Goal: Task Accomplishment & Management: Use online tool/utility

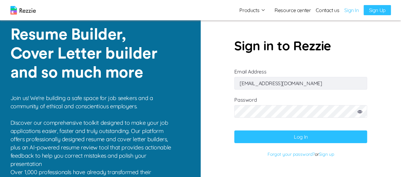
click at [343, 11] on div "Products Resume & Cover Letter Builder AI Resume Review Resource center Contact…" at bounding box center [314, 10] width 151 height 10
click at [352, 10] on link "Sign In" at bounding box center [351, 10] width 14 height 8
click at [288, 136] on button "Log In" at bounding box center [300, 137] width 133 height 13
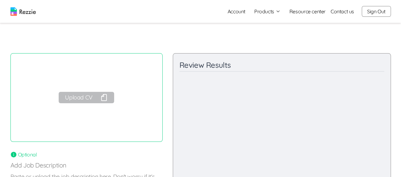
click at [84, 99] on button "Upload CV" at bounding box center [86, 97] width 55 height 11
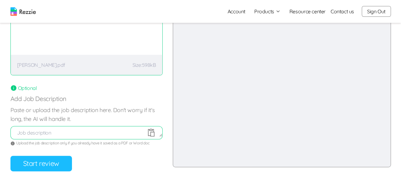
scroll to position [85, 0]
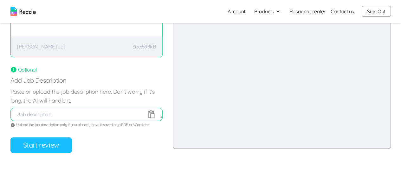
click at [58, 138] on button "Start review" at bounding box center [40, 146] width 61 height 16
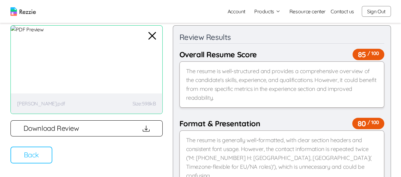
scroll to position [38, 0]
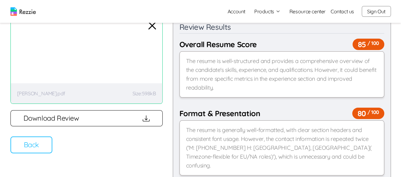
click at [36, 144] on button "Back" at bounding box center [31, 145] width 42 height 17
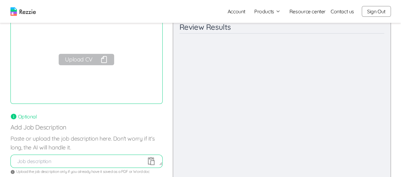
click at [93, 62] on button "Upload CV" at bounding box center [86, 59] width 55 height 11
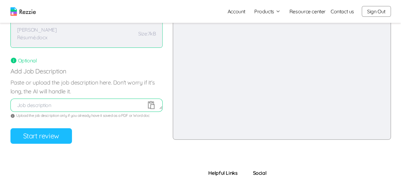
scroll to position [95, 0]
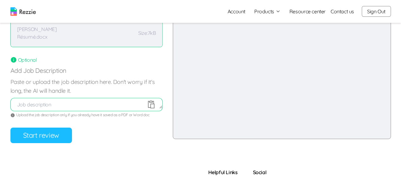
click at [56, 135] on button "Start review" at bounding box center [40, 136] width 61 height 16
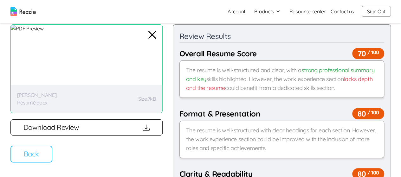
scroll to position [29, 0]
click at [143, 128] on icon "button" at bounding box center [146, 128] width 7 height 7
